Goal: Information Seeking & Learning: Find specific fact

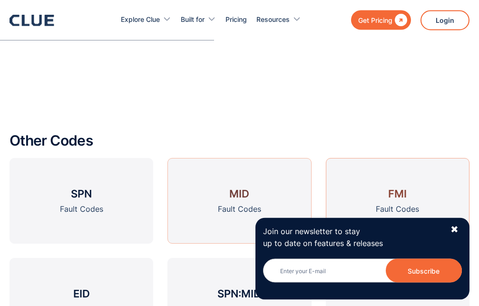
scroll to position [918, 0]
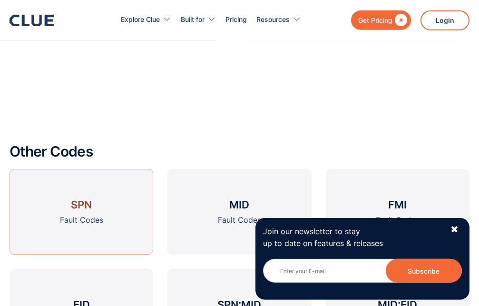
click at [135, 183] on link "SPN Fault Codes" at bounding box center [82, 212] width 144 height 86
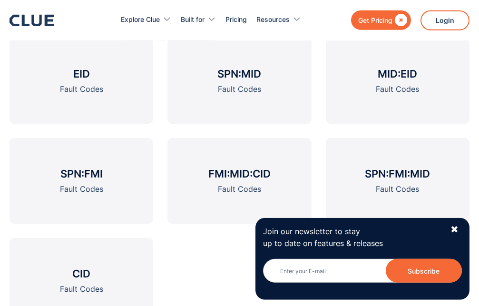
scroll to position [1108, 0]
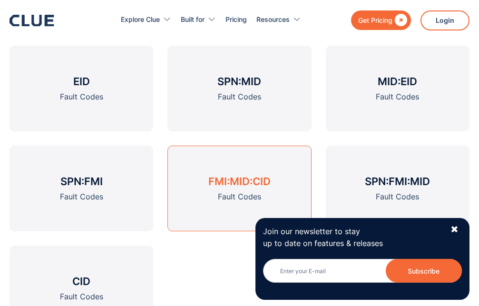
click at [225, 180] on h3 "FMI:MID:CID" at bounding box center [239, 181] width 62 height 14
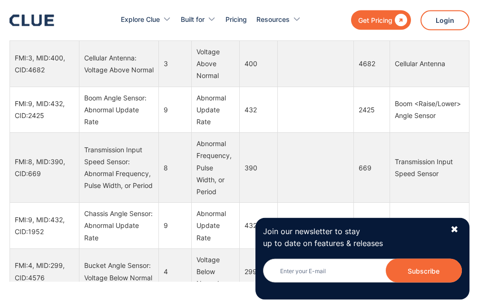
scroll to position [1181, 0]
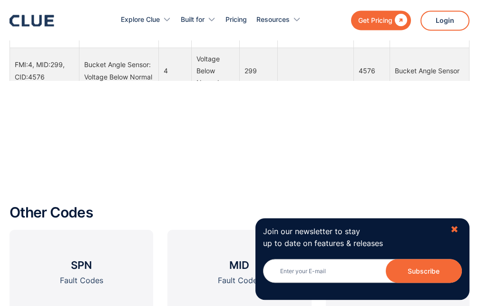
click at [454, 231] on div "✖" at bounding box center [455, 230] width 8 height 12
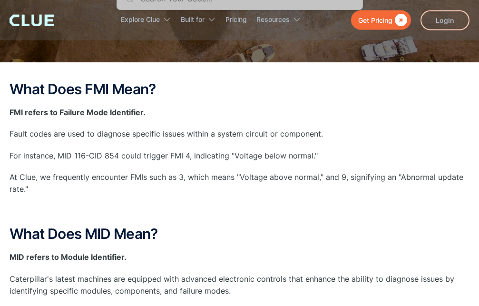
scroll to position [0, 0]
